Goal: Information Seeking & Learning: Learn about a topic

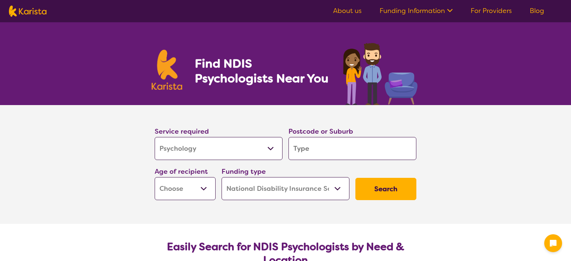
select select "Psychology"
select select "NDIS"
select select "Psychology"
select select "NDIS"
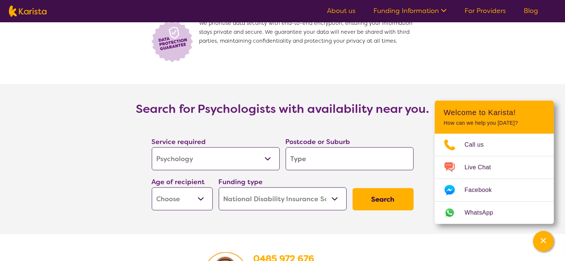
scroll to position [1115, 0]
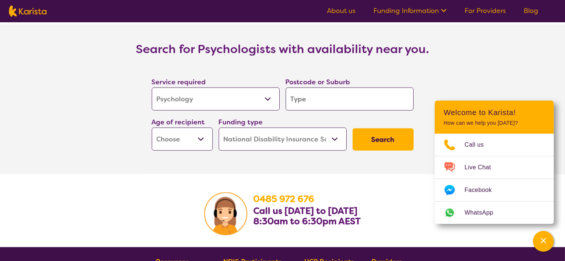
click at [387, 129] on button "Search" at bounding box center [382, 140] width 61 height 22
click at [320, 93] on input "search" at bounding box center [349, 99] width 128 height 23
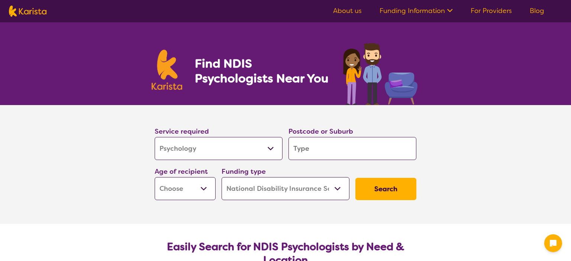
select select "Psychology"
select select "NDIS"
select select "Psychology"
select select "NDIS"
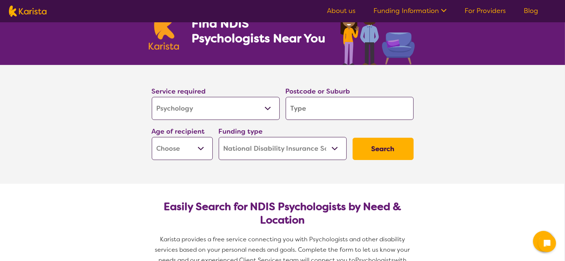
scroll to position [37, 0]
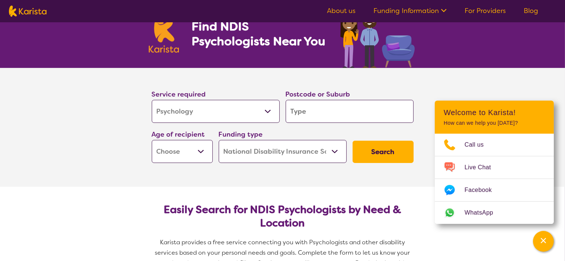
click at [307, 112] on input "search" at bounding box center [349, 111] width 128 height 23
type input "3"
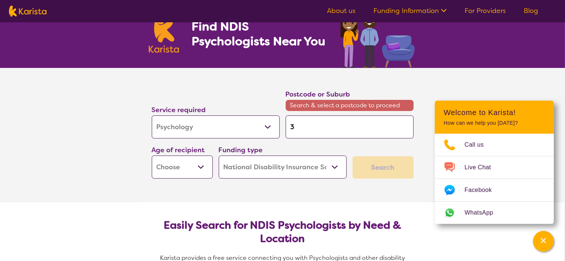
type input "32"
type input "321"
type input "3219"
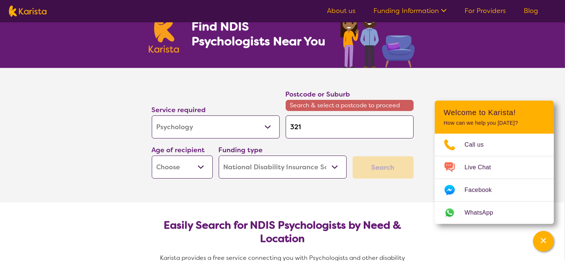
type input "3219"
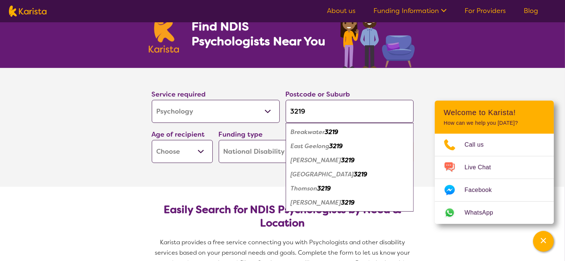
type input "3219"
click at [333, 144] on em "3219" at bounding box center [335, 146] width 13 height 8
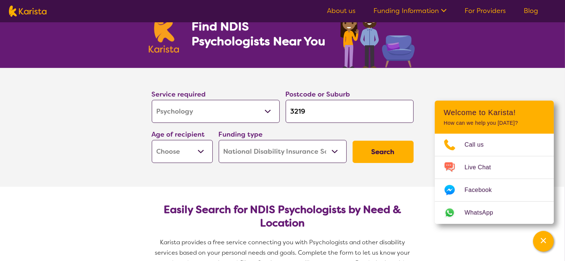
click at [201, 153] on select "Early Childhood - 0 to 9 Child - 10 to 11 Adolescent - 12 to 17 Adult - 18 to 6…" at bounding box center [182, 151] width 61 height 23
select select "AD"
click at [152, 140] on select "Early Childhood - 0 to 9 Child - 10 to 11 Adolescent - 12 to 17 Adult - 18 to 6…" at bounding box center [182, 151] width 61 height 23
select select "AD"
click at [333, 150] on select "Home Care Package (HCP) National Disability Insurance Scheme (NDIS) I don't know" at bounding box center [283, 151] width 128 height 23
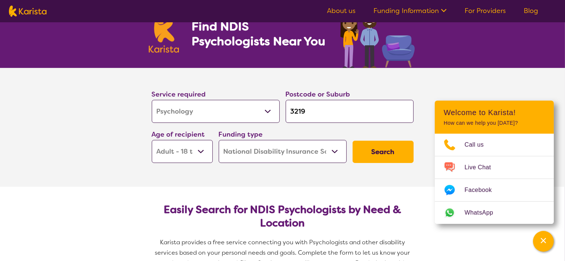
click at [391, 150] on button "Search" at bounding box center [382, 152] width 61 height 22
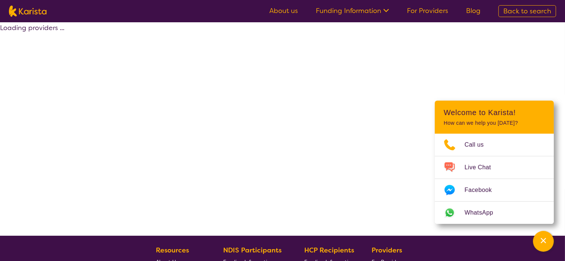
select select "by_score"
